Goal: Find specific page/section

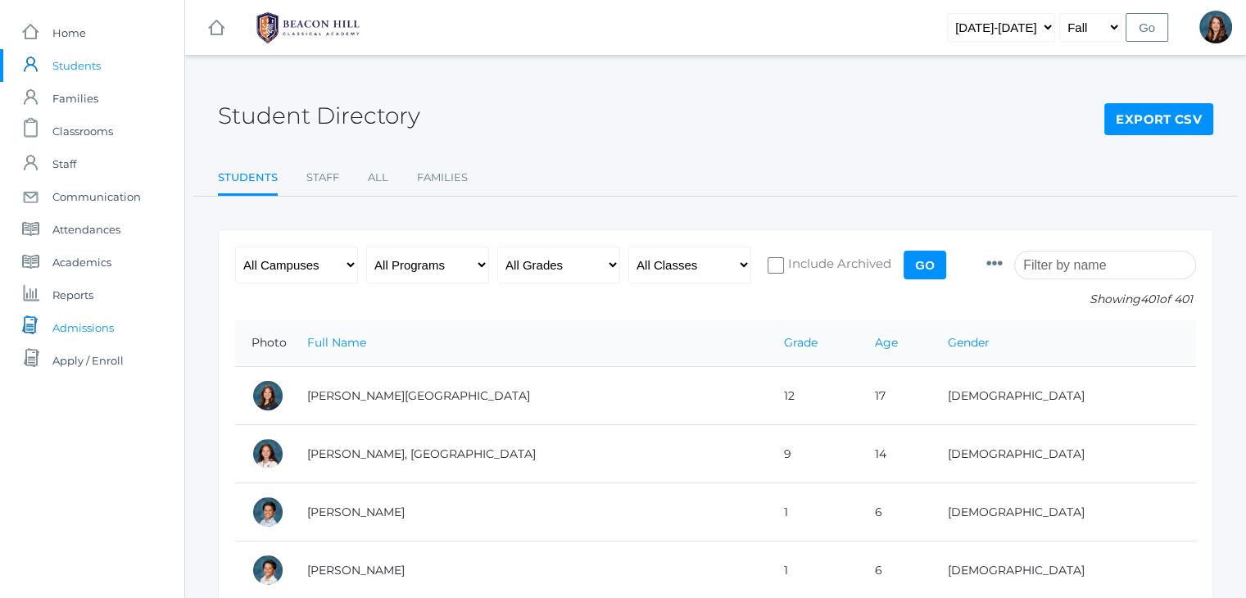
click at [96, 322] on span "Admissions" at bounding box center [82, 327] width 61 height 33
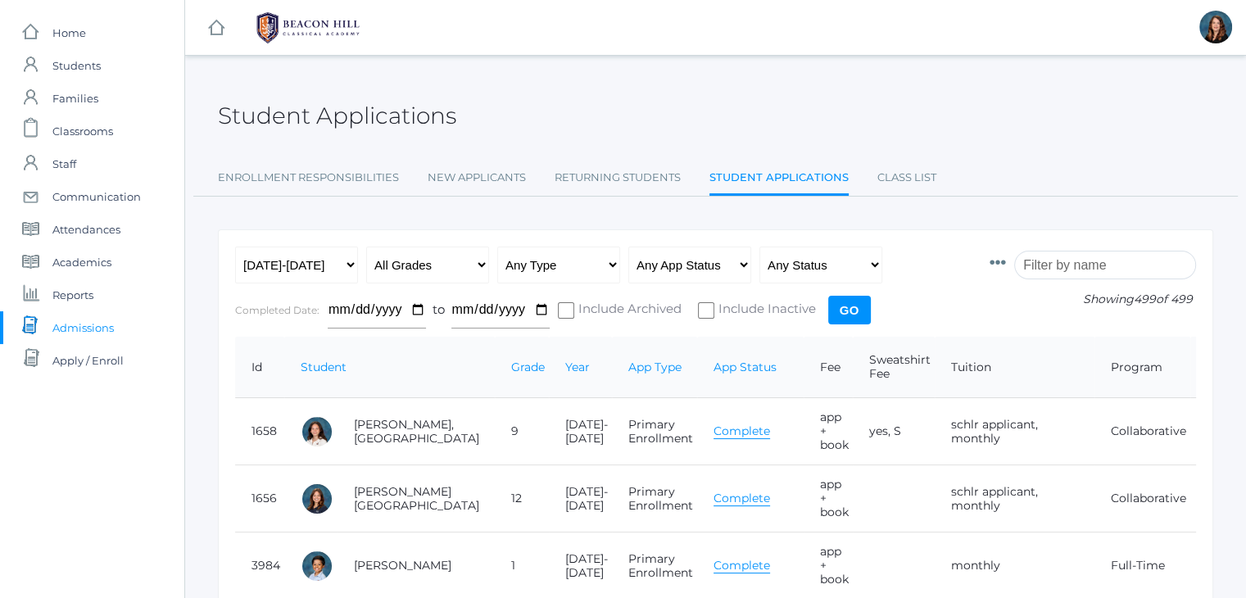
click at [1061, 256] on input "search" at bounding box center [1105, 265] width 182 height 29
click at [889, 180] on link "Class List" at bounding box center [906, 177] width 59 height 33
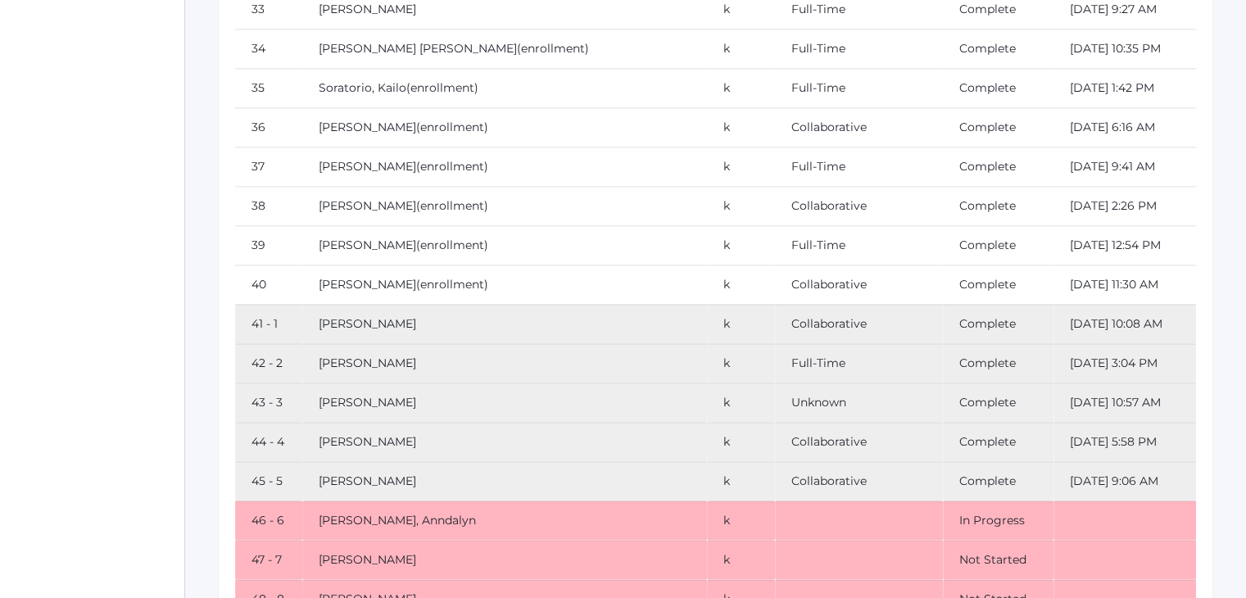
scroll to position [2148, 0]
